Goal: Check status: Check status

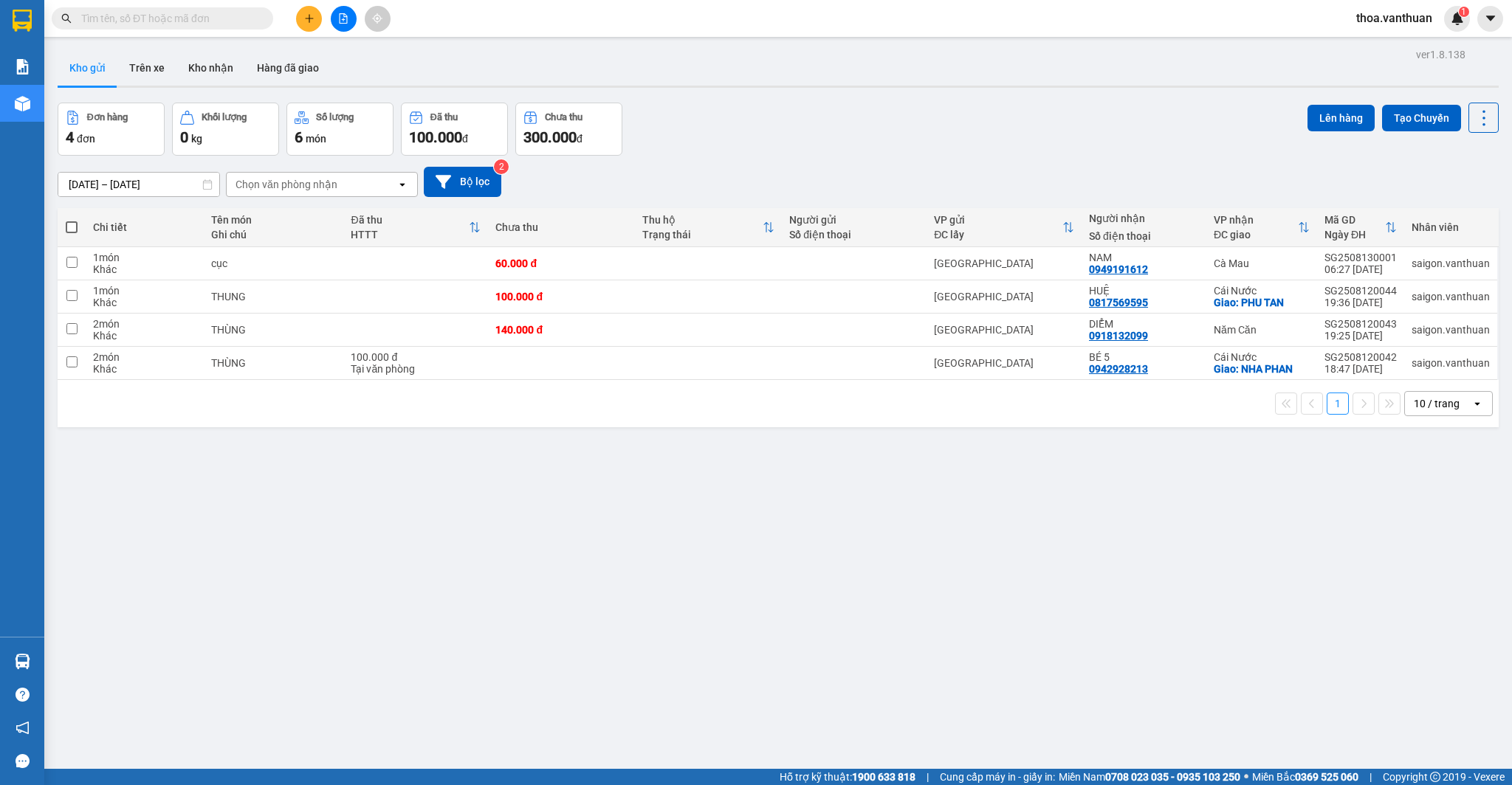
click at [165, 25] on input "text" at bounding box center [168, 18] width 174 height 16
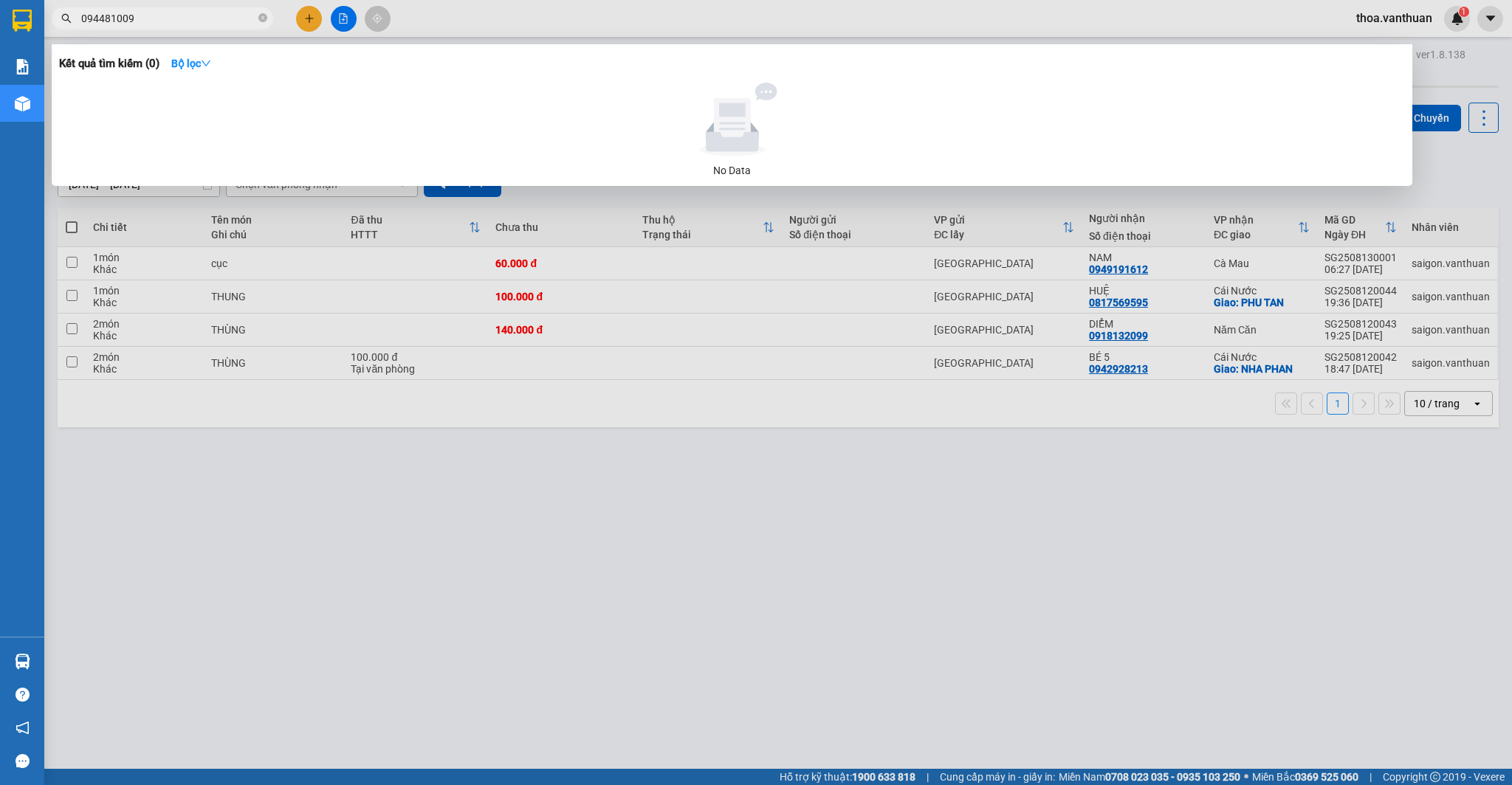
click at [115, 18] on input "094481009" at bounding box center [168, 18] width 174 height 16
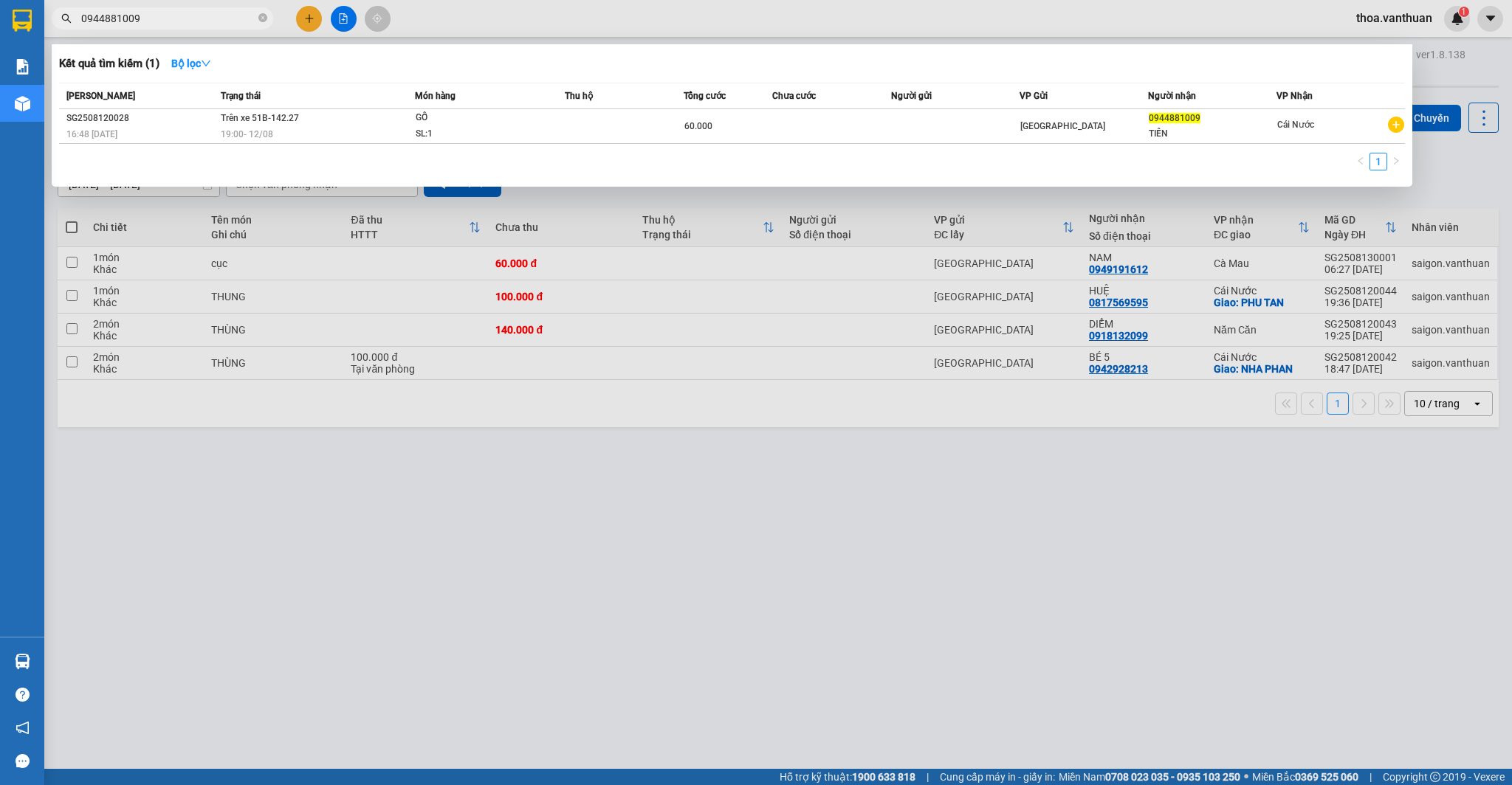
type input "0944881009"
